Goal: Transaction & Acquisition: Purchase product/service

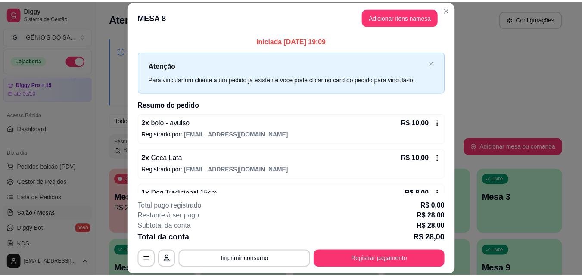
scroll to position [129, 0]
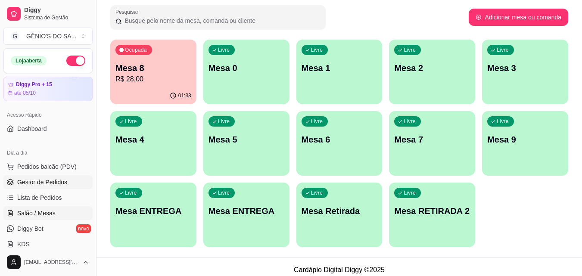
click at [38, 180] on span "Gestor de Pedidos" at bounding box center [42, 182] width 50 height 9
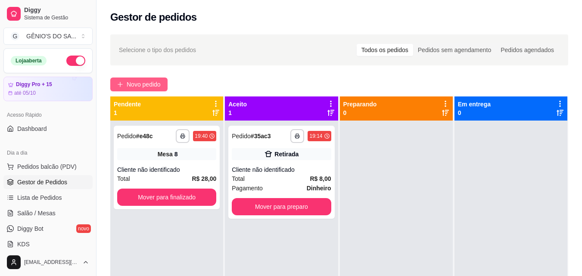
click at [138, 87] on span "Novo pedido" at bounding box center [144, 84] width 34 height 9
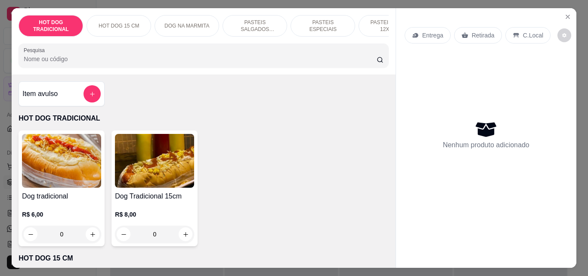
click at [109, 24] on p "HOT DOG 15 CM" at bounding box center [119, 25] width 40 height 7
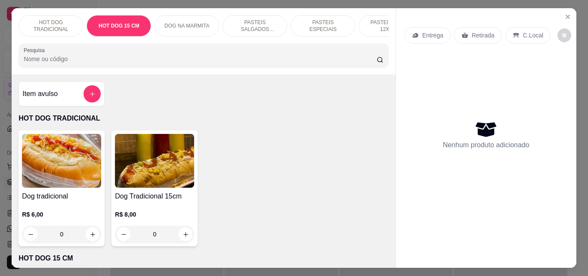
scroll to position [22, 0]
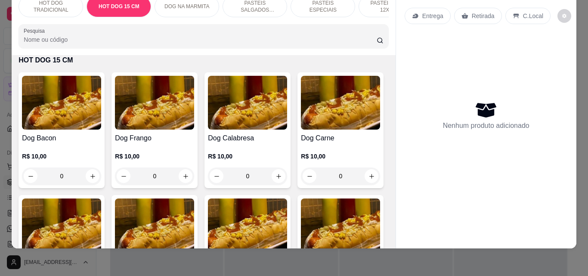
click at [187, 5] on div "DOG NA MARMITA" at bounding box center [187, 7] width 65 height 22
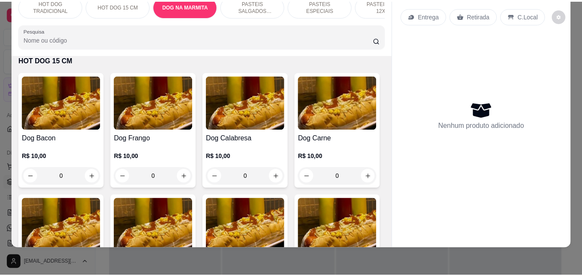
scroll to position [564, 0]
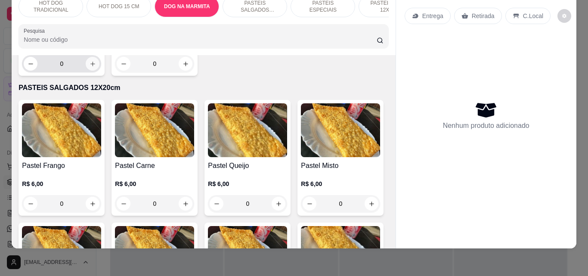
click at [92, 71] on button "increase-product-quantity" at bounding box center [93, 64] width 14 height 14
type input "1"
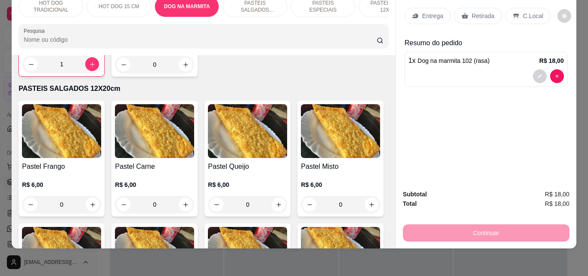
click at [472, 234] on div "Continuar" at bounding box center [486, 231] width 167 height 19
click at [471, 227] on div "Continuar" at bounding box center [486, 231] width 167 height 19
click at [517, 8] on div "C.Local" at bounding box center [527, 16] width 45 height 16
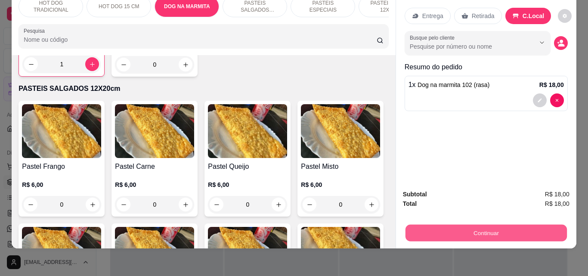
click at [479, 224] on button "Continuar" at bounding box center [485, 232] width 161 height 17
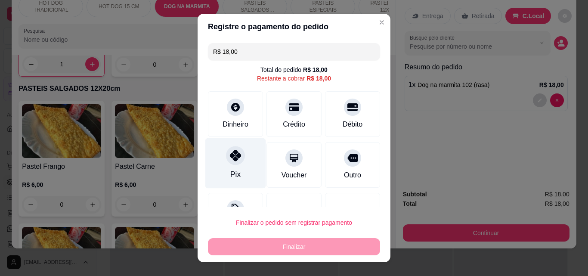
click at [235, 159] on icon at bounding box center [235, 155] width 11 height 11
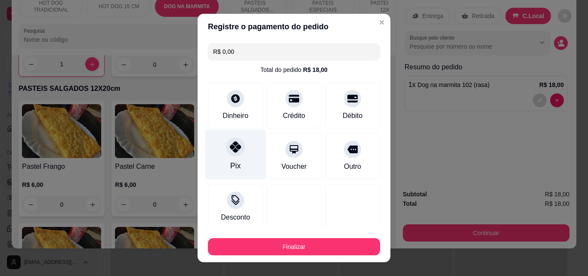
type input "R$ 0,00"
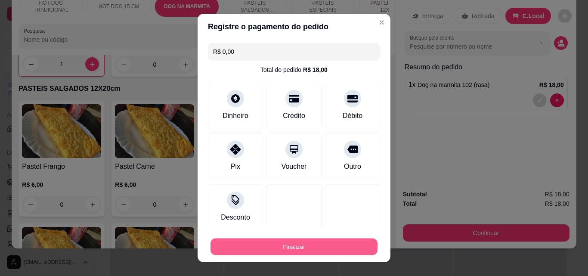
click at [266, 246] on button "Finalizar" at bounding box center [294, 246] width 167 height 17
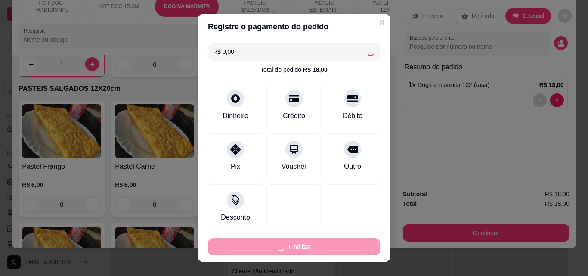
type input "0"
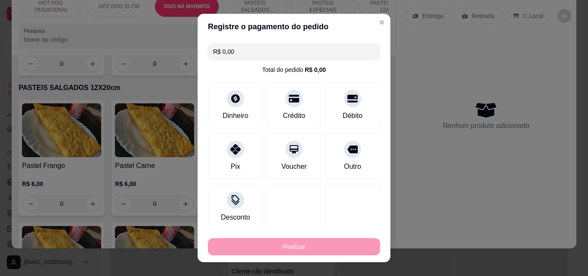
type input "-R$ 18,00"
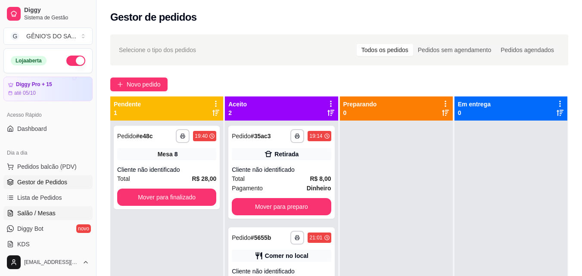
click at [30, 217] on span "Salão / Mesas" at bounding box center [36, 213] width 38 height 9
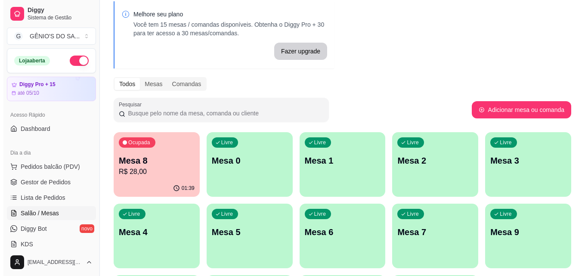
scroll to position [86, 0]
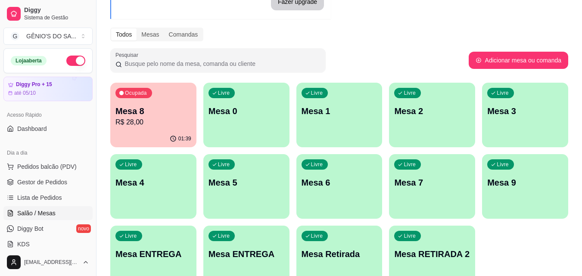
click at [224, 184] on p "Mesa 5" at bounding box center [246, 182] width 76 height 12
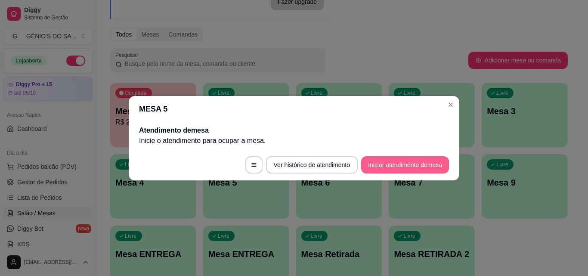
click at [384, 161] on button "Iniciar atendimento de mesa" at bounding box center [405, 164] width 88 height 17
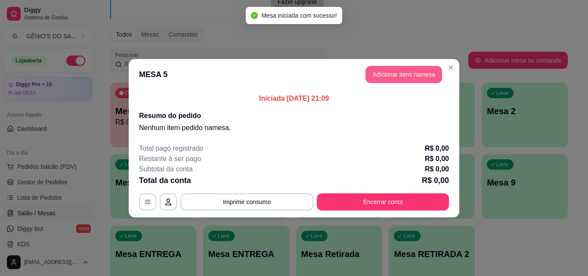
click at [377, 80] on button "Adicionar itens na mesa" at bounding box center [403, 74] width 77 height 17
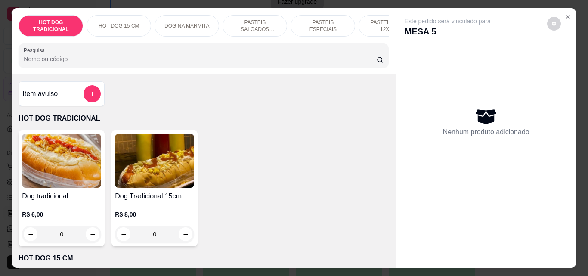
click at [250, 22] on p "PASTEIS SALGADOS 12X20cm" at bounding box center [255, 26] width 50 height 14
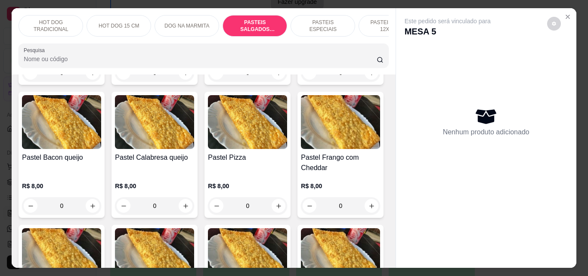
scroll to position [22, 0]
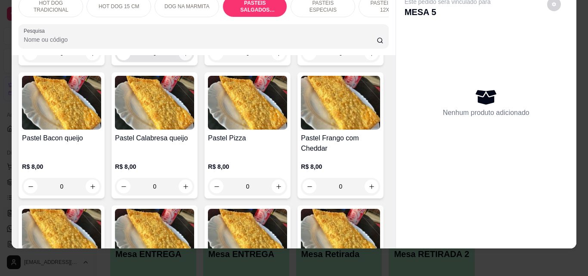
click at [185, 57] on icon "increase-product-quantity" at bounding box center [186, 53] width 6 height 6
type input "2"
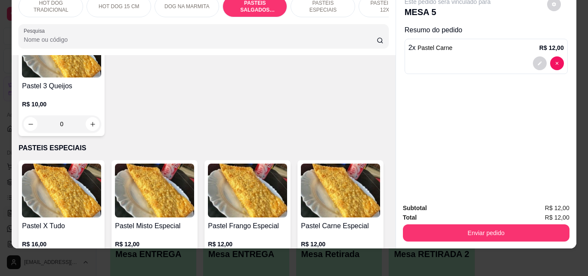
scroll to position [1209, 0]
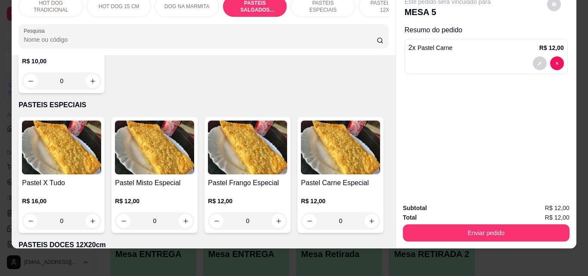
type input "1"
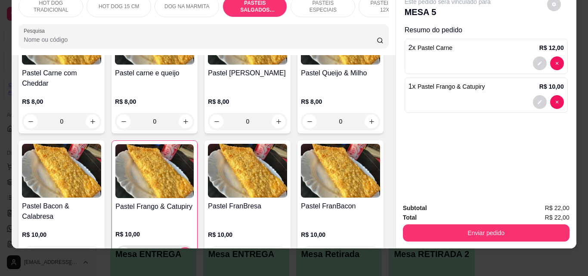
scroll to position [908, 0]
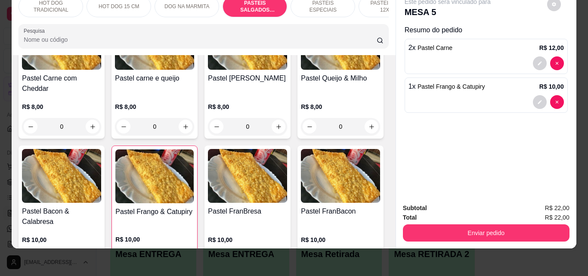
click at [132, 3] on p "HOT DOG 15 CM" at bounding box center [119, 6] width 40 height 7
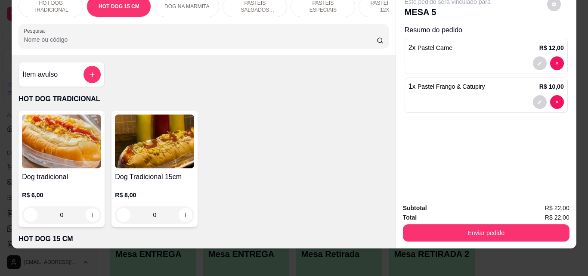
scroll to position [0, 0]
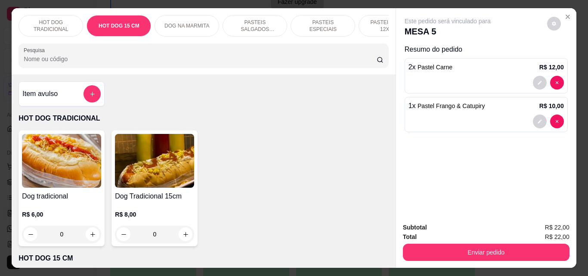
click at [184, 238] on icon "increase-product-quantity" at bounding box center [186, 234] width 6 height 6
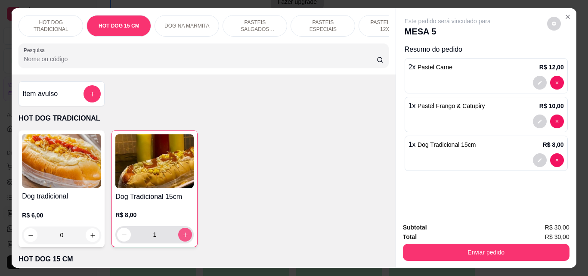
type input "1"
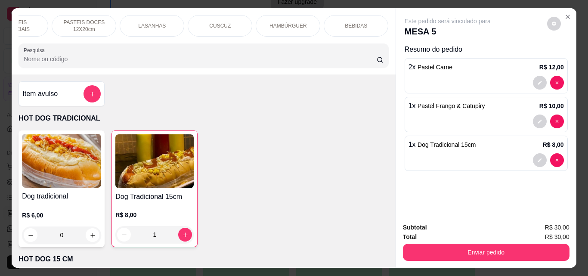
click at [348, 22] on p "BEBIDAS" at bounding box center [356, 25] width 22 height 7
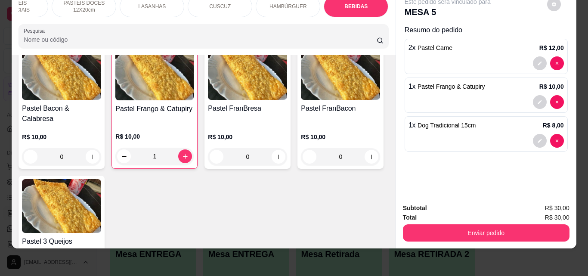
scroll to position [0, 0]
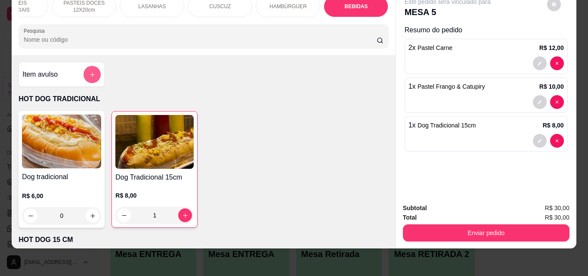
click at [90, 77] on icon "add-separate-item" at bounding box center [92, 74] width 6 height 6
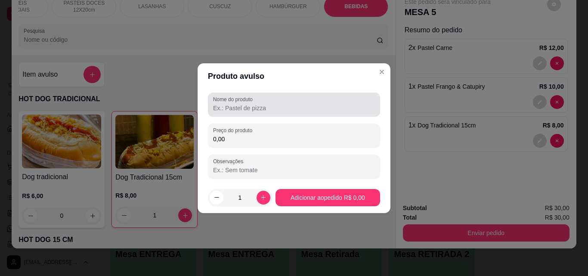
click at [239, 103] on div at bounding box center [294, 104] width 162 height 17
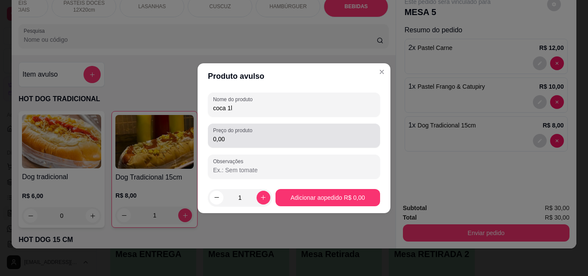
type input "coca 1l"
click at [234, 137] on input "0,00" at bounding box center [294, 139] width 162 height 9
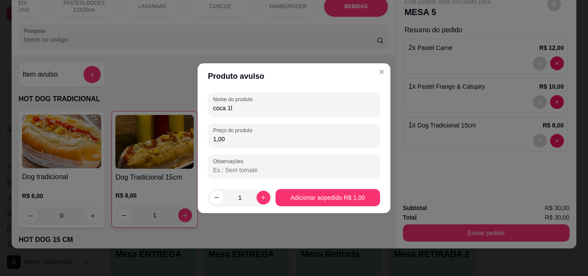
type input "10,00"
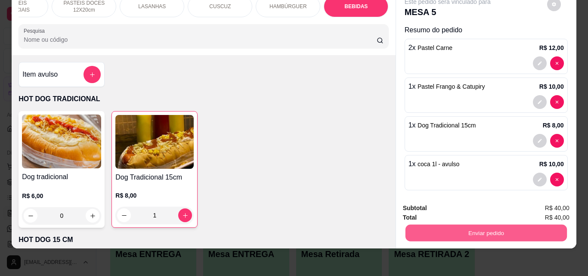
click at [493, 225] on button "Enviar pedido" at bounding box center [485, 232] width 161 height 17
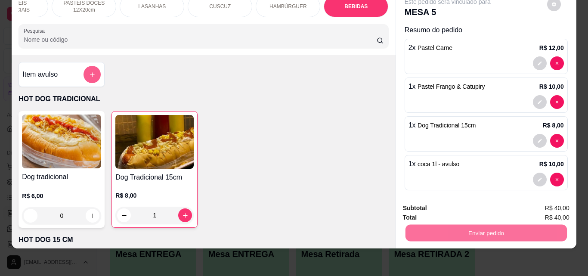
click at [89, 74] on icon "add-separate-item" at bounding box center [92, 74] width 6 height 6
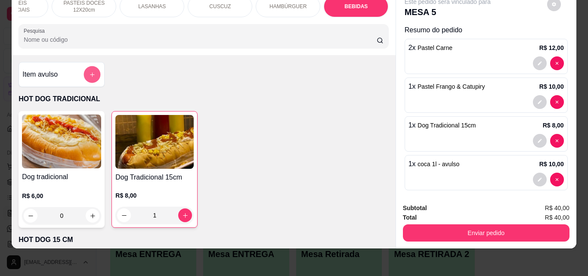
click at [90, 71] on icon "add-separate-item" at bounding box center [92, 74] width 6 height 6
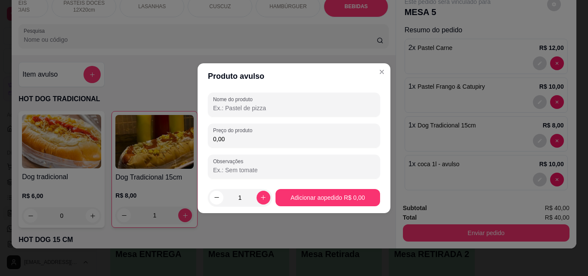
click at [232, 117] on div "Nome do produto Preço do produto 0,00 Observações" at bounding box center [294, 136] width 172 height 86
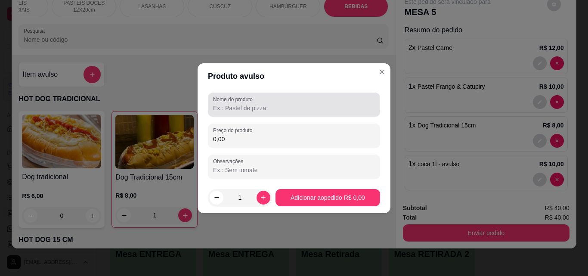
click at [232, 111] on input "Nome do produto" at bounding box center [294, 108] width 162 height 9
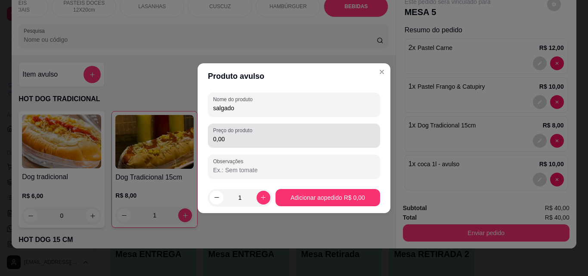
type input "salgado"
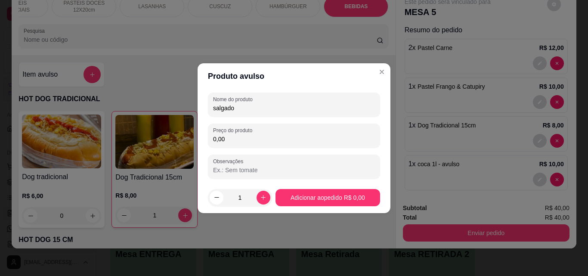
click at [231, 138] on input "0,00" at bounding box center [294, 139] width 162 height 9
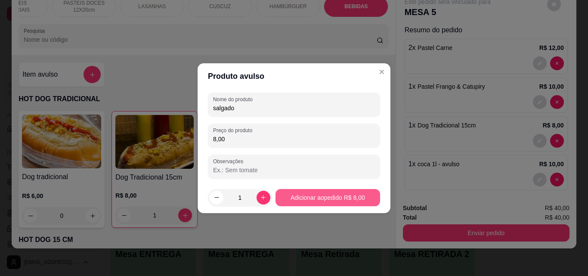
type input "8,00"
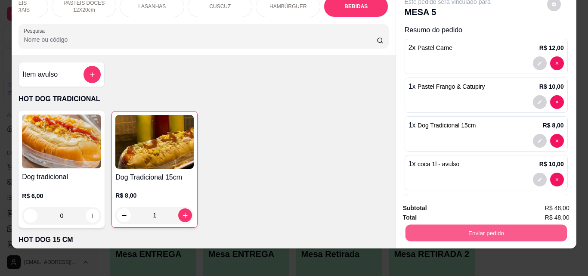
click at [534, 224] on button "Enviar pedido" at bounding box center [485, 232] width 161 height 17
click at [478, 204] on button "Não registrar e enviar pedido" at bounding box center [458, 205] width 90 height 16
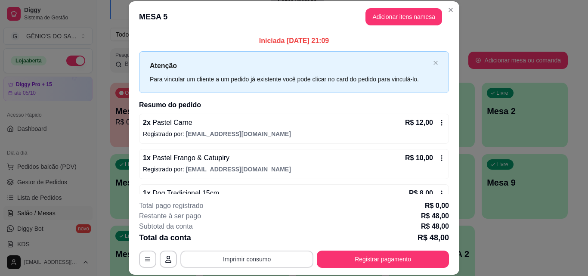
click at [238, 263] on button "Imprimir consumo" at bounding box center [246, 259] width 133 height 17
click at [242, 240] on button "Impressora" at bounding box center [246, 238] width 60 height 13
click at [455, 6] on header "MESA 5 Adicionar itens na mesa" at bounding box center [294, 16] width 331 height 31
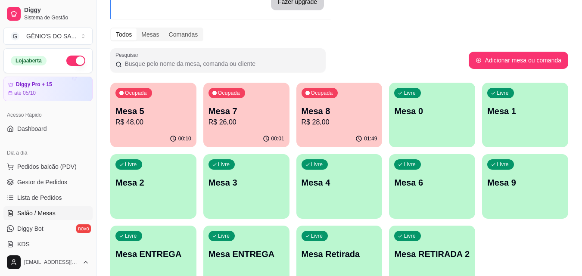
click at [305, 130] on div "Ocupada Mesa 8 R$ 28,00" at bounding box center [339, 107] width 86 height 48
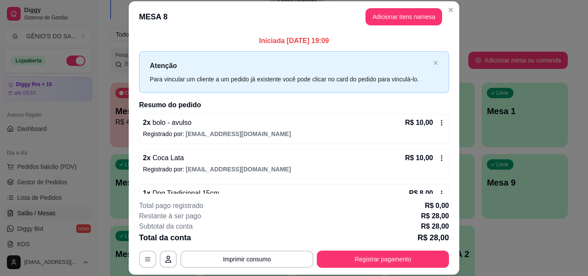
click at [388, 6] on header "MESA 8 Adicionar itens na mesa" at bounding box center [294, 16] width 331 height 31
click at [395, 12] on button "Adicionar itens na mesa" at bounding box center [403, 16] width 77 height 17
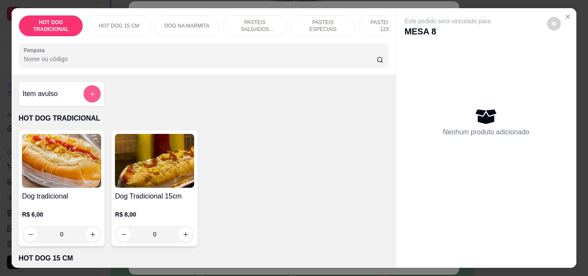
click at [89, 96] on icon "add-separate-item" at bounding box center [92, 94] width 6 height 6
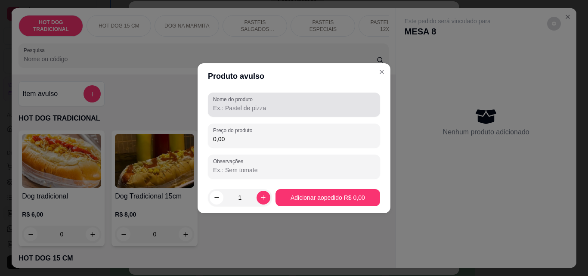
click at [261, 109] on input "Nome do produto" at bounding box center [294, 108] width 162 height 9
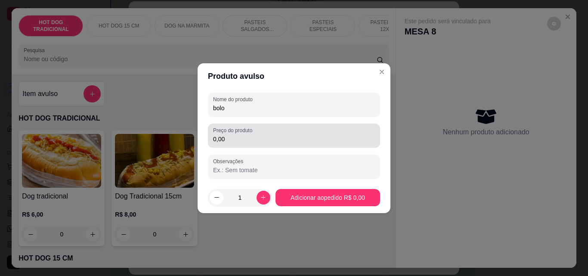
type input "bolo"
click at [229, 145] on div "Preço do produto 0,00" at bounding box center [294, 136] width 172 height 24
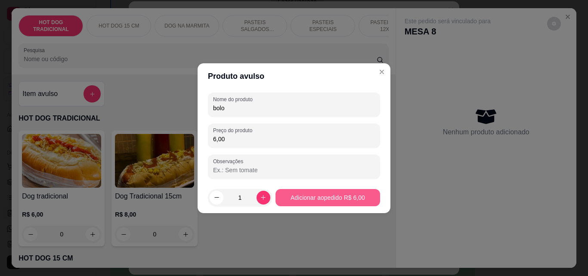
type input "6,00"
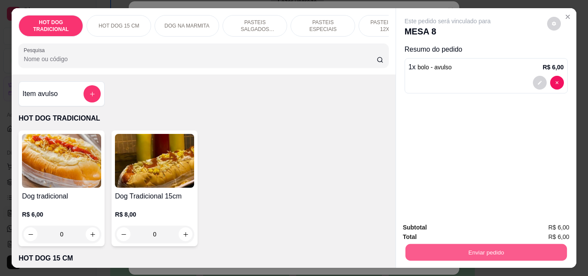
click at [505, 245] on button "Enviar pedido" at bounding box center [485, 252] width 161 height 17
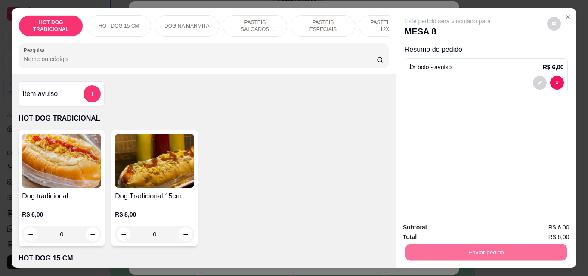
click at [479, 228] on button "Não registrar e enviar pedido" at bounding box center [457, 228] width 87 height 16
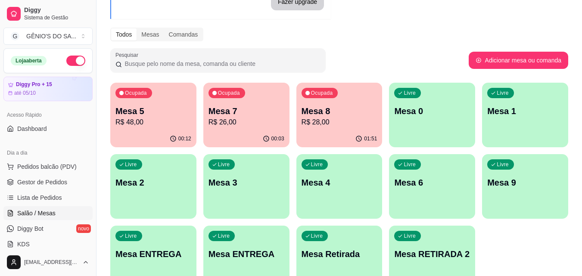
click at [230, 117] on p "R$ 26,00" at bounding box center [246, 122] width 76 height 10
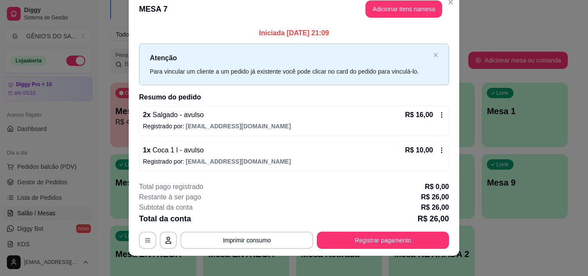
scroll to position [21, 0]
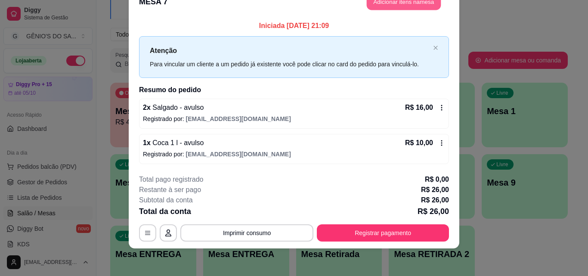
click at [388, 1] on button "Adicionar itens na mesa" at bounding box center [404, 2] width 74 height 17
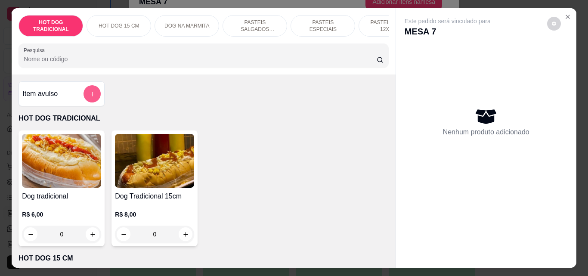
click at [94, 96] on button "add-separate-item" at bounding box center [92, 93] width 17 height 17
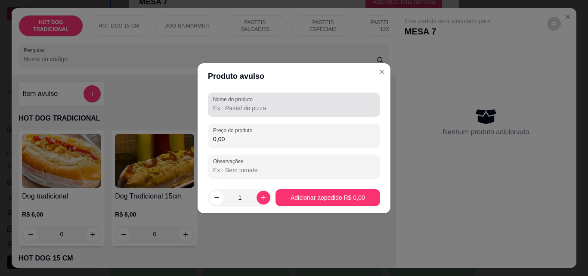
click at [214, 104] on input "Nome do produto" at bounding box center [294, 108] width 162 height 9
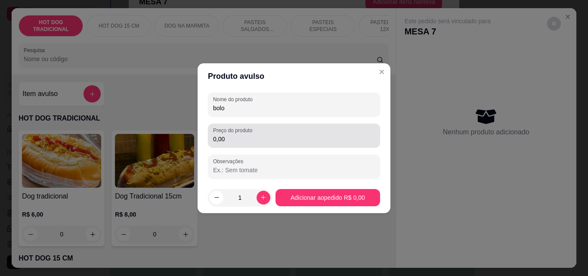
type input "bolo"
click at [271, 144] on div "Preço do produto 0,00" at bounding box center [294, 136] width 172 height 24
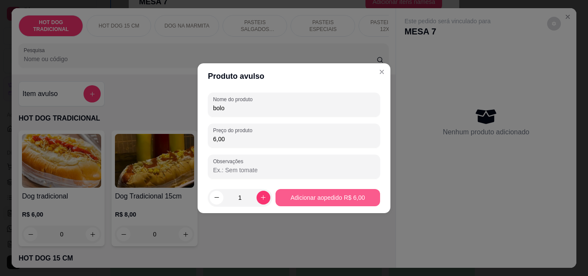
type input "6,00"
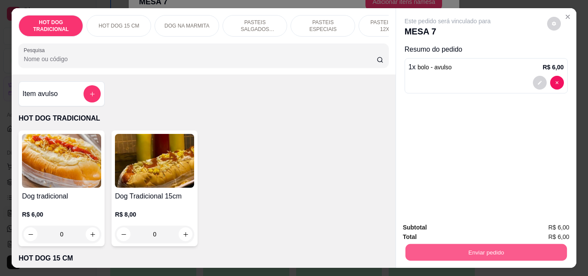
click at [486, 245] on button "Enviar pedido" at bounding box center [485, 252] width 161 height 17
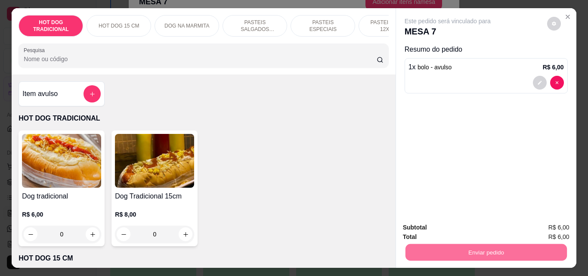
click at [473, 225] on button "Não registrar e enviar pedido" at bounding box center [457, 228] width 87 height 16
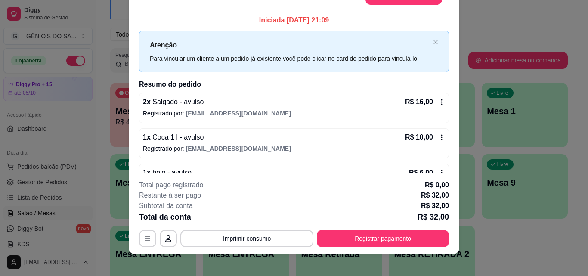
scroll to position [15, 0]
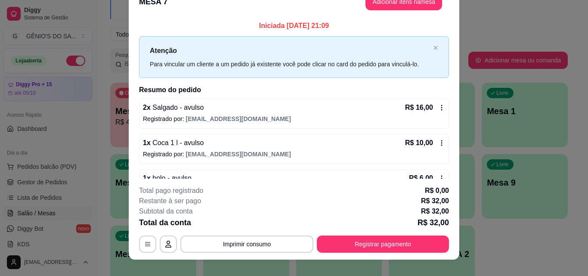
click at [449, 210] on footer "**********" at bounding box center [294, 219] width 331 height 81
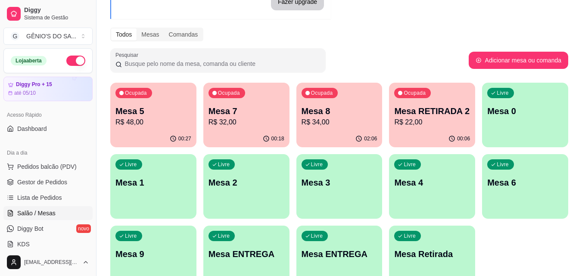
click at [135, 128] on div "Ocupada Mesa 5 R$ 48,00" at bounding box center [153, 107] width 86 height 48
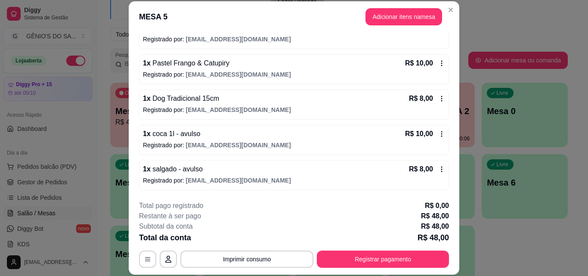
scroll to position [26, 0]
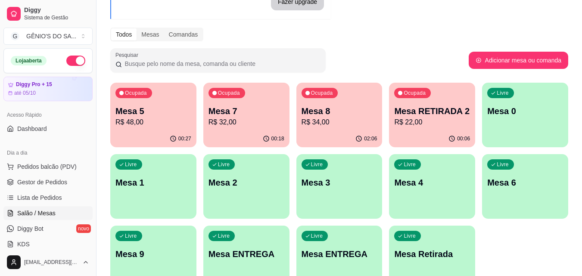
click at [221, 110] on p "Mesa 7" at bounding box center [246, 111] width 76 height 12
click at [139, 176] on p "Mesa 1" at bounding box center [153, 182] width 76 height 12
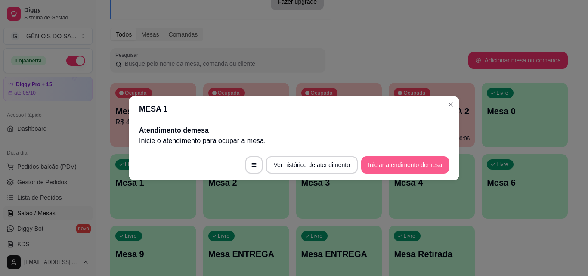
click at [395, 167] on button "Iniciar atendimento de mesa" at bounding box center [405, 164] width 88 height 17
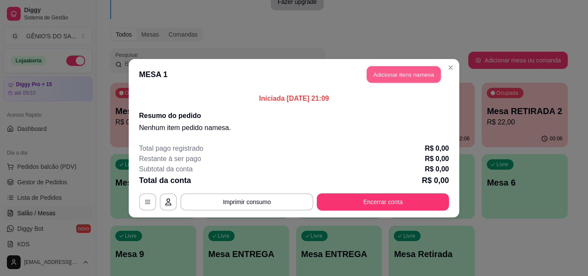
click at [373, 74] on button "Adicionar itens na mesa" at bounding box center [404, 74] width 74 height 17
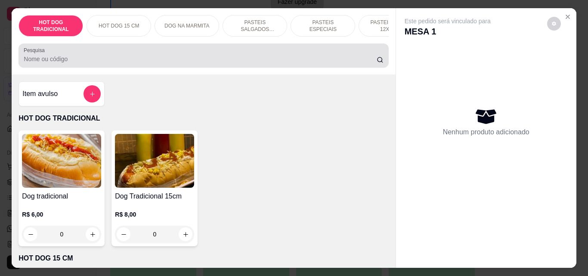
click at [272, 61] on input "Pesquisa" at bounding box center [200, 59] width 353 height 9
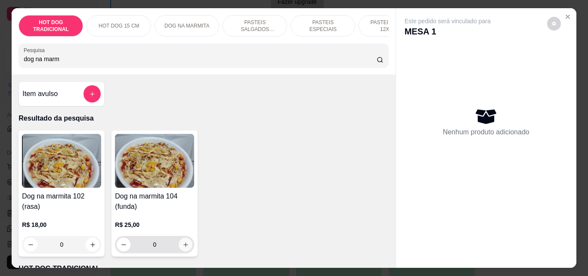
type input "dog na marm"
click at [183, 251] on button "increase-product-quantity" at bounding box center [186, 245] width 14 height 14
type input "1"
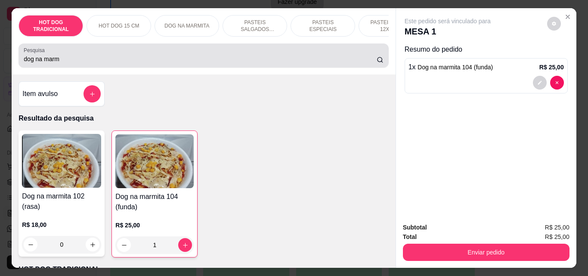
click at [208, 59] on input "dog na marm" at bounding box center [200, 59] width 353 height 9
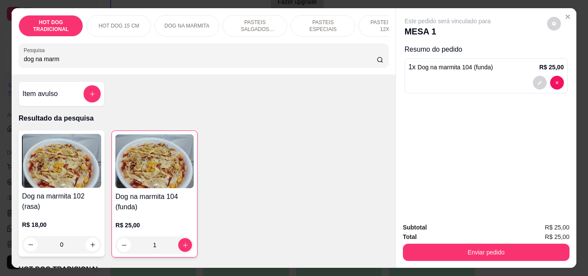
click at [208, 59] on input "dog na marm" at bounding box center [200, 59] width 353 height 9
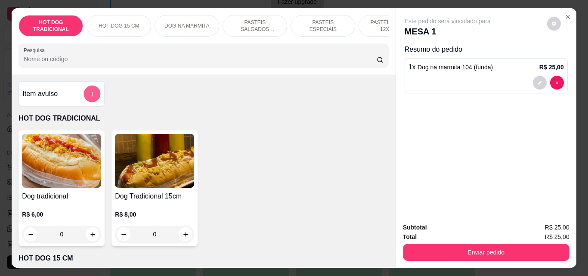
click at [93, 97] on button "add-separate-item" at bounding box center [92, 94] width 17 height 17
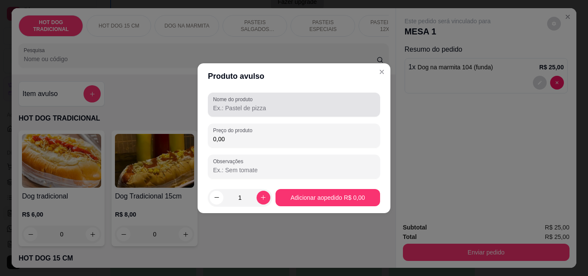
click at [226, 103] on div at bounding box center [294, 104] width 162 height 17
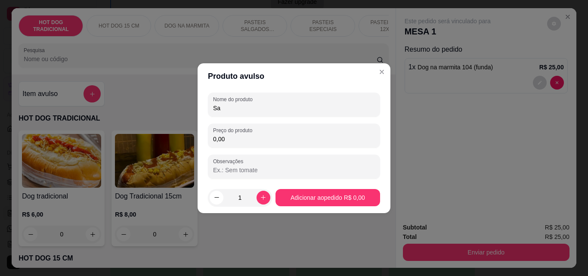
type input "S"
type input "Coxinha carne e queijo"
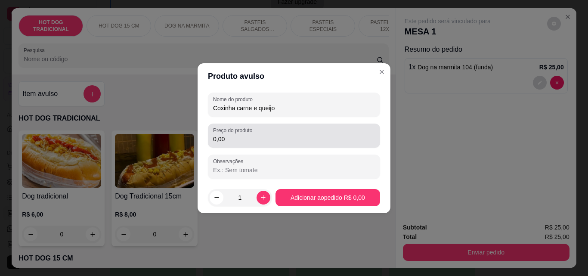
click at [261, 130] on div "0,00" at bounding box center [294, 135] width 162 height 17
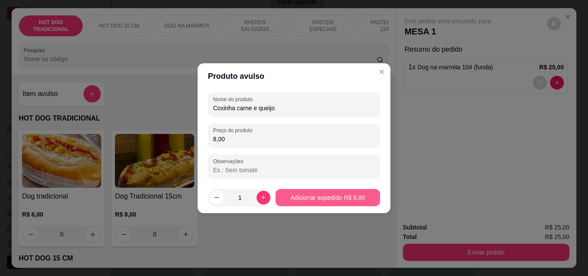
type input "8,00"
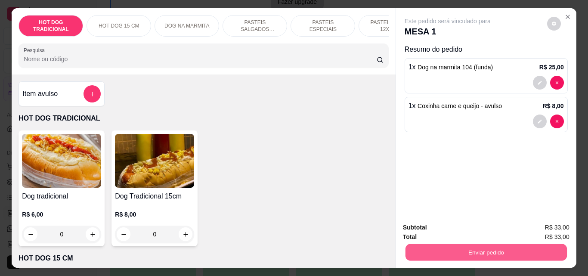
click at [448, 252] on button "Enviar pedido" at bounding box center [485, 252] width 161 height 17
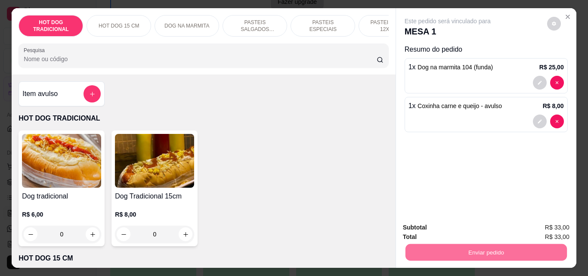
click at [481, 233] on button "Não registrar e enviar pedido" at bounding box center [458, 228] width 90 height 16
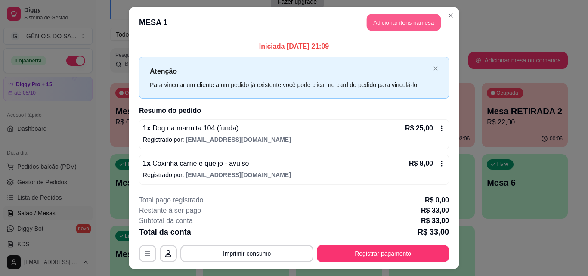
click at [436, 23] on button "Adicionar itens na mesa" at bounding box center [404, 22] width 74 height 17
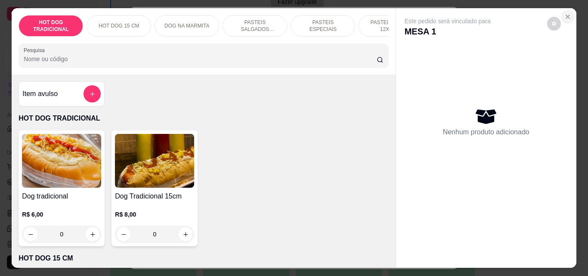
click at [566, 15] on icon "Close" at bounding box center [567, 16] width 3 height 3
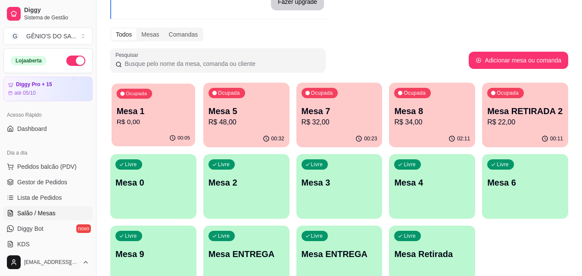
click at [165, 126] on p "R$ 0,00" at bounding box center [154, 122] width 74 height 10
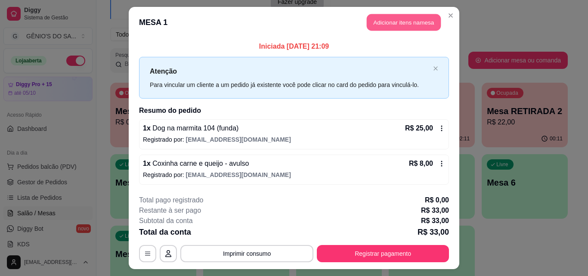
click at [379, 28] on button "Adicionar itens na mesa" at bounding box center [404, 22] width 74 height 17
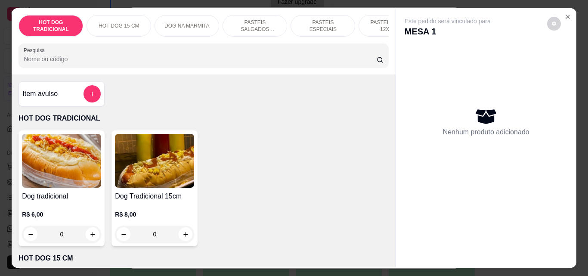
click at [118, 73] on div "HOT DOG TRADICIONAL HOT DOG 15 CM DOG NA MARMITA PASTEIS SALGADOS 12X20cm PASTE…" at bounding box center [204, 41] width 384 height 66
click at [118, 74] on div "HOT DOG TRADICIONAL HOT DOG 15 CM DOG NA MARMITA PASTEIS SALGADOS 12X20cm PASTE…" at bounding box center [204, 41] width 384 height 66
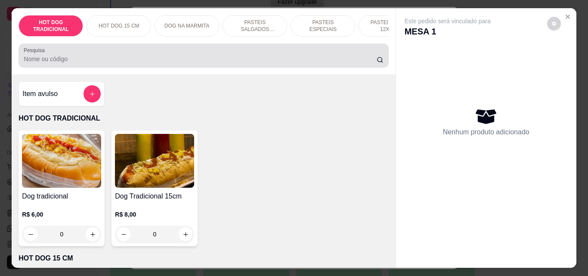
click at [118, 68] on div "Pesquisa" at bounding box center [204, 55] width 370 height 24
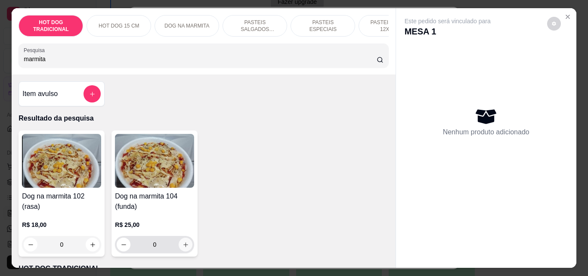
type input "marmita"
click at [185, 251] on button "increase-product-quantity" at bounding box center [186, 245] width 14 height 14
type input "1"
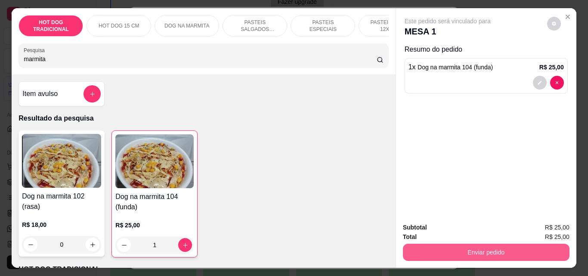
click at [464, 248] on button "Enviar pedido" at bounding box center [486, 252] width 167 height 17
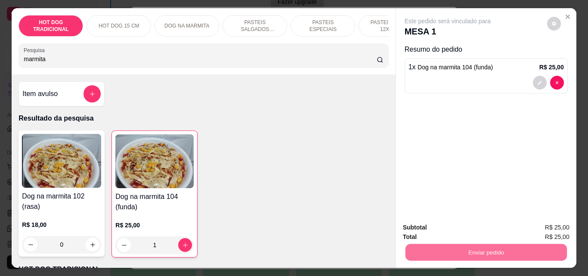
click at [483, 232] on button "Não registrar e enviar pedido" at bounding box center [457, 228] width 87 height 16
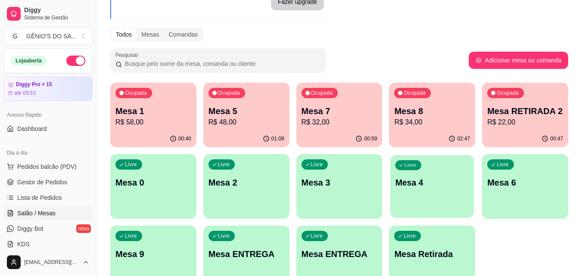
click at [424, 185] on p "Mesa 4" at bounding box center [432, 183] width 74 height 12
click at [249, 111] on p "Mesa 5" at bounding box center [246, 111] width 76 height 12
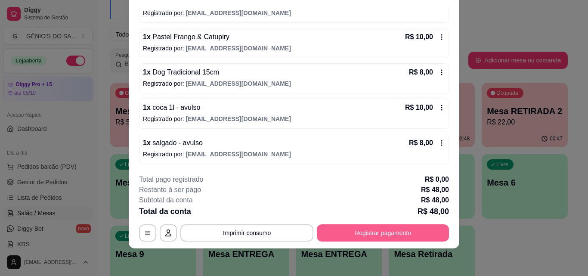
click at [364, 234] on button "Registrar pagamento" at bounding box center [383, 232] width 132 height 17
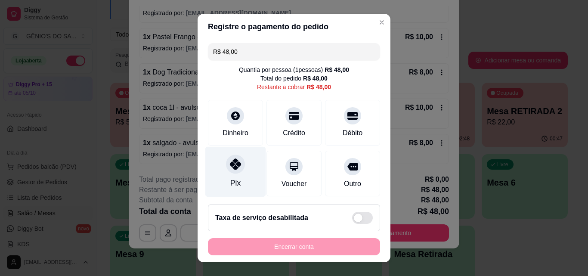
click at [245, 176] on div "Pix" at bounding box center [235, 172] width 61 height 50
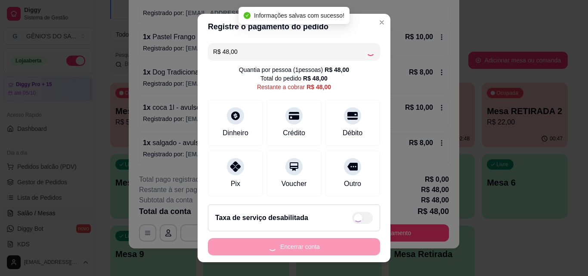
type input "R$ 0,00"
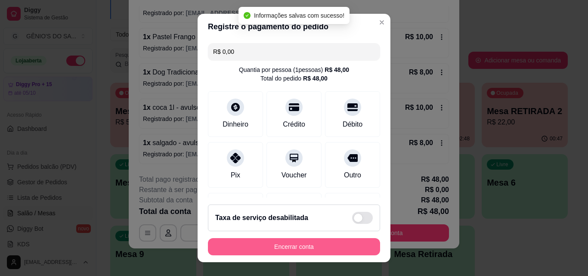
click at [277, 243] on button "Encerrar conta" at bounding box center [294, 246] width 172 height 17
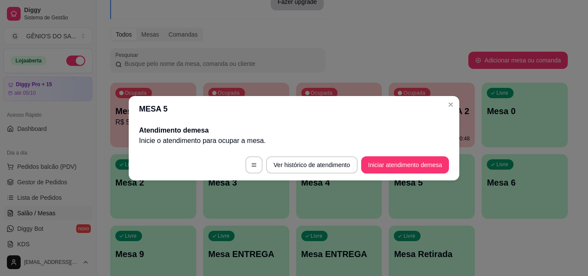
scroll to position [0, 0]
click at [417, 169] on button "Iniciar atendimento de mesa" at bounding box center [405, 164] width 88 height 17
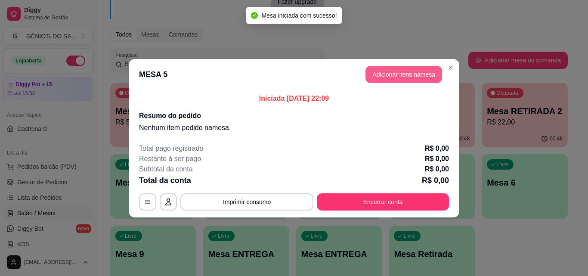
click at [391, 74] on button "Adicionar itens na mesa" at bounding box center [403, 74] width 77 height 17
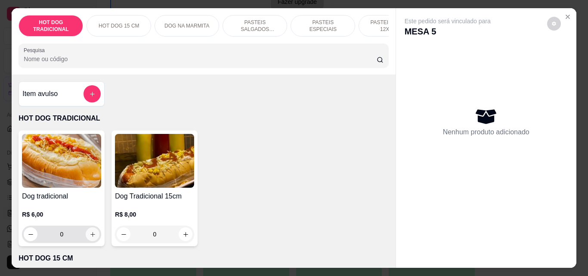
click at [86, 238] on button "increase-product-quantity" at bounding box center [93, 234] width 14 height 14
type input "1"
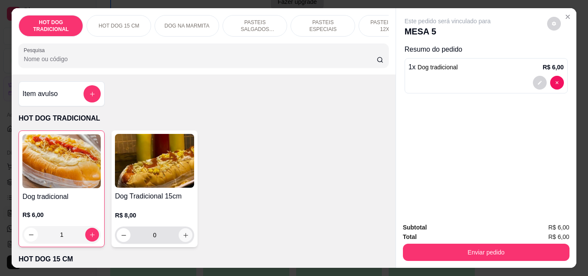
click at [183, 235] on icon "increase-product-quantity" at bounding box center [186, 235] width 6 height 6
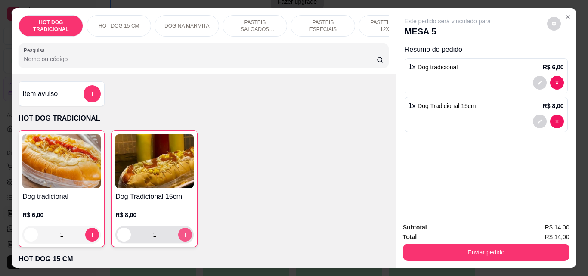
type input "1"
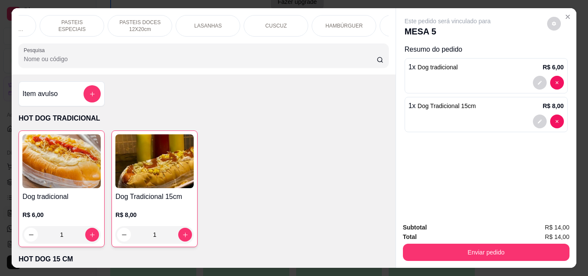
scroll to position [0, 307]
click at [359, 18] on div "BEBIDAS" at bounding box center [356, 26] width 65 height 22
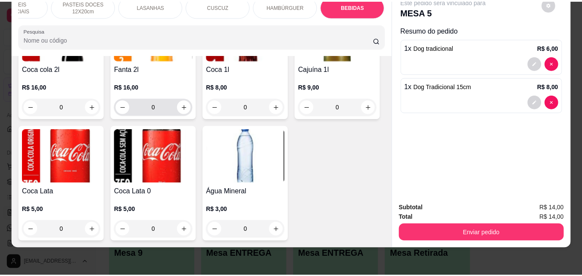
scroll to position [3021, 0]
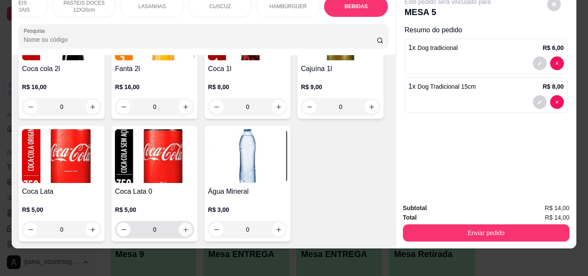
click at [192, 223] on button "increase-product-quantity" at bounding box center [186, 230] width 14 height 14
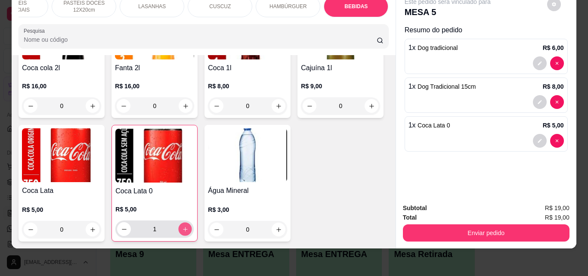
click at [192, 223] on button "increase-product-quantity" at bounding box center [185, 229] width 13 height 13
type input "2"
click at [524, 234] on button "Enviar pedido" at bounding box center [486, 232] width 167 height 17
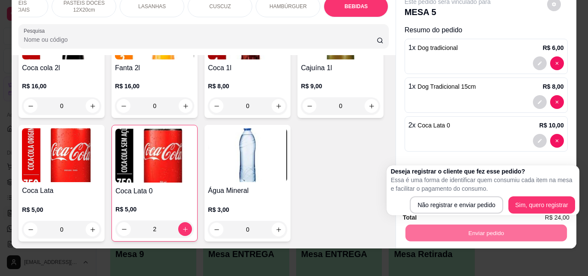
click at [454, 192] on p "Essa é uma forma de identificar quem consumiu cada item na mesa e facilitar o p…" at bounding box center [483, 184] width 184 height 17
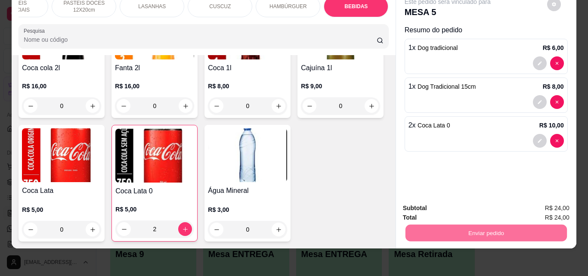
click at [457, 208] on button "Não registrar e enviar pedido" at bounding box center [458, 205] width 90 height 16
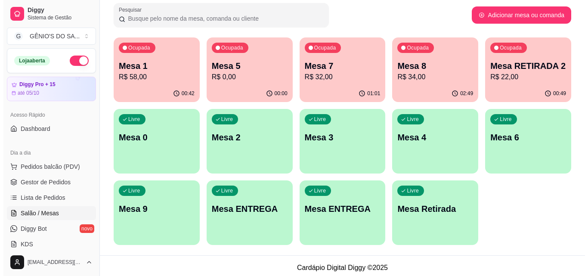
scroll to position [135, 0]
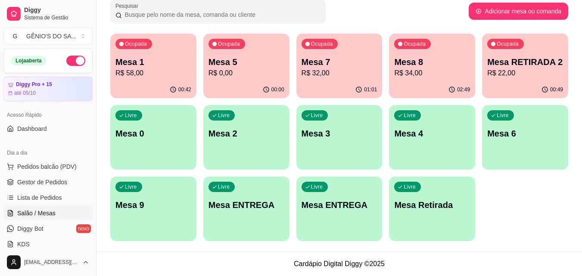
click at [256, 215] on div "Livre Mesa ENTREGA" at bounding box center [246, 203] width 86 height 54
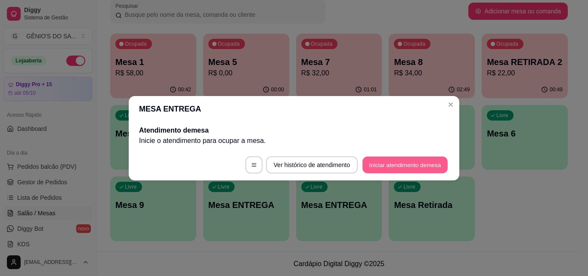
click at [376, 160] on button "Iniciar atendimento de mesa" at bounding box center [404, 164] width 85 height 17
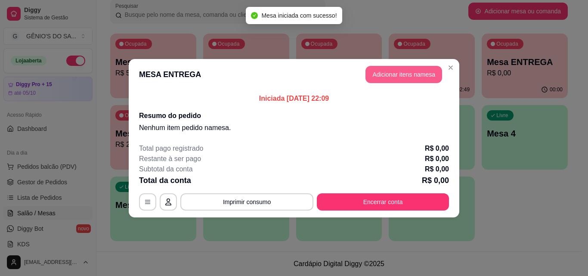
click at [389, 76] on button "Adicionar itens na mesa" at bounding box center [403, 74] width 77 height 17
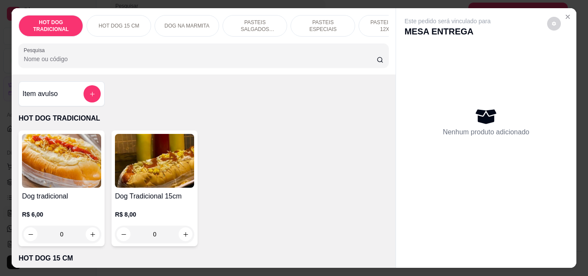
click at [244, 22] on p "PASTEIS SALGADOS 12X20cm" at bounding box center [255, 26] width 50 height 14
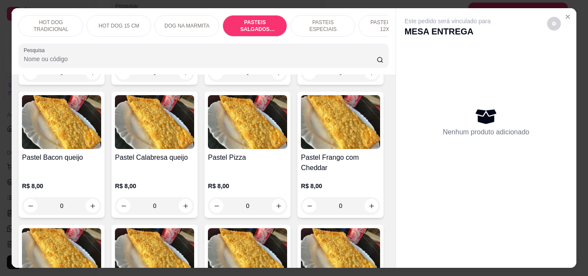
scroll to position [22, 0]
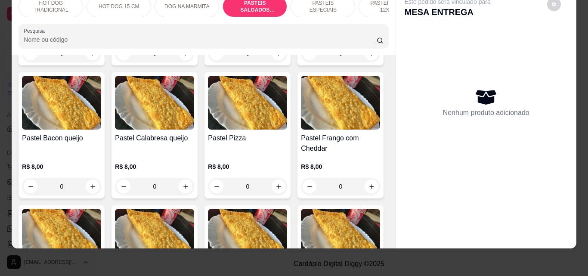
click at [306, 3] on p "PASTEIS ESPECIAIS" at bounding box center [323, 7] width 50 height 14
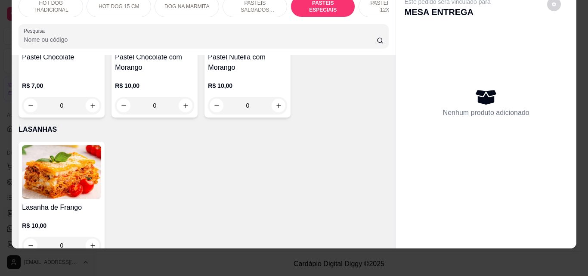
scroll to position [1521, 0]
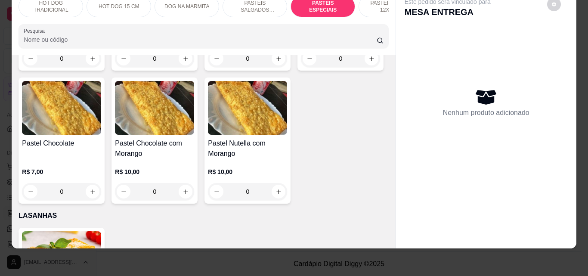
type input "1"
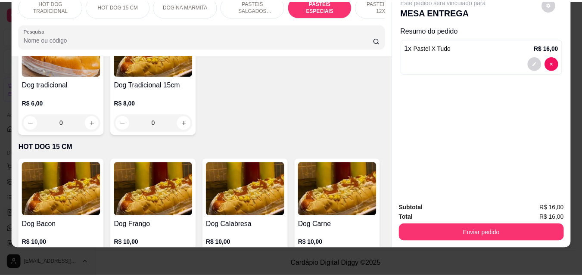
scroll to position [0, 0]
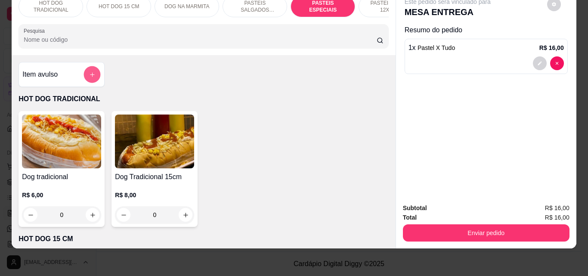
click at [90, 74] on icon "add-separate-item" at bounding box center [92, 74] width 6 height 6
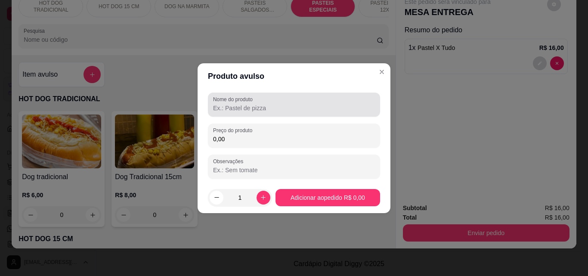
click at [228, 106] on input "Nome do produto" at bounding box center [294, 108] width 162 height 9
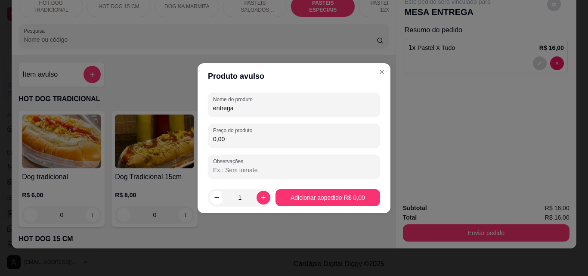
type input "entrega"
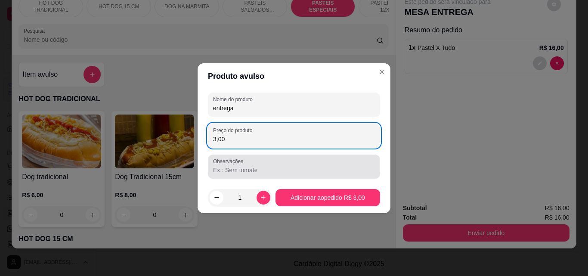
type input "3,00"
click at [274, 168] on input "Observações" at bounding box center [294, 170] width 162 height 9
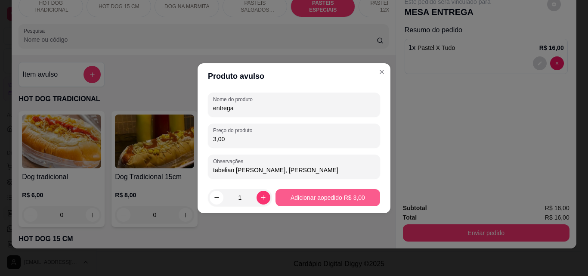
type input "tabeliao [PERSON_NAME], [PERSON_NAME]"
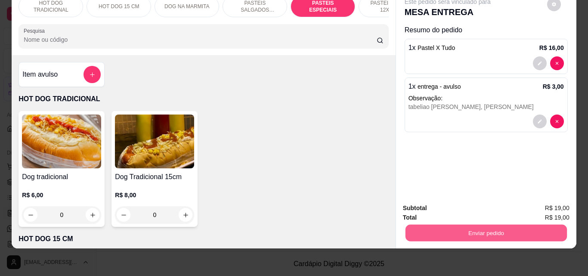
click at [478, 226] on button "Enviar pedido" at bounding box center [485, 232] width 161 height 17
click at [464, 205] on button "Não registrar e enviar pedido" at bounding box center [458, 205] width 90 height 16
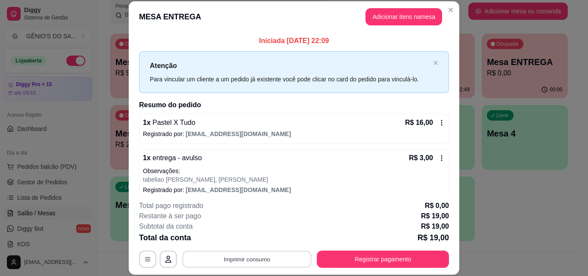
click at [229, 259] on button "Imprimir consumo" at bounding box center [247, 259] width 129 height 17
click at [234, 245] on button "Impressora" at bounding box center [246, 239] width 62 height 14
click at [234, 245] on div "**********" at bounding box center [294, 234] width 310 height 67
